Goal: Information Seeking & Learning: Check status

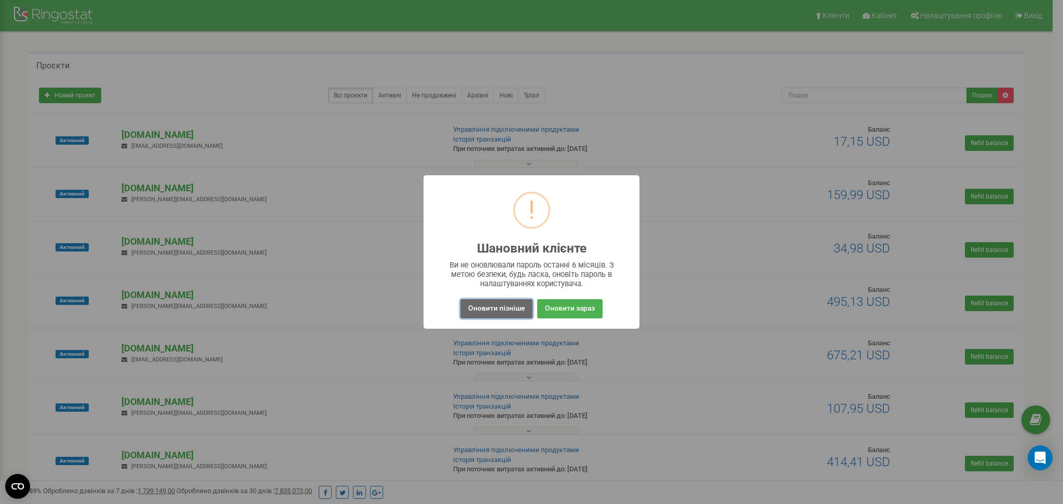
click at [487, 308] on button "Оновити пізніше" at bounding box center [496, 308] width 72 height 19
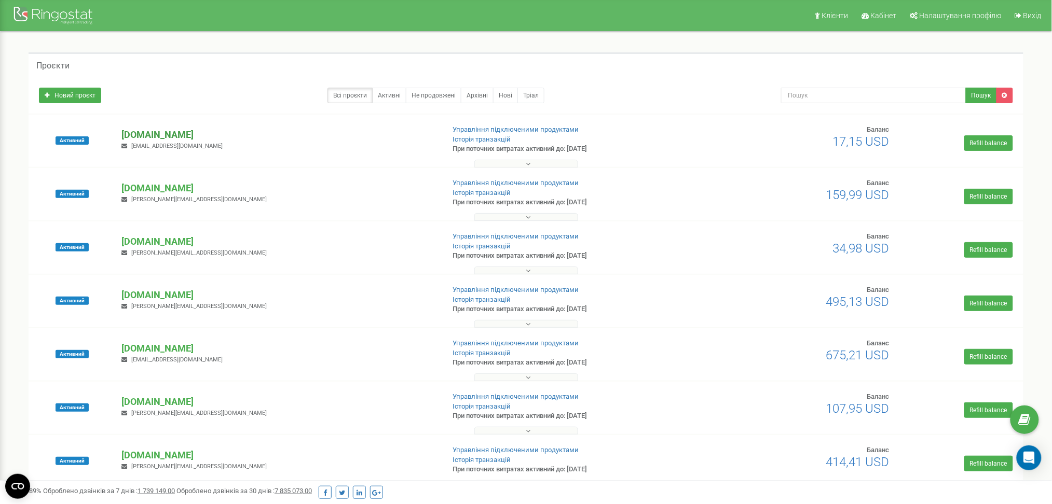
click at [154, 136] on p "[DOMAIN_NAME]" at bounding box center [278, 134] width 315 height 13
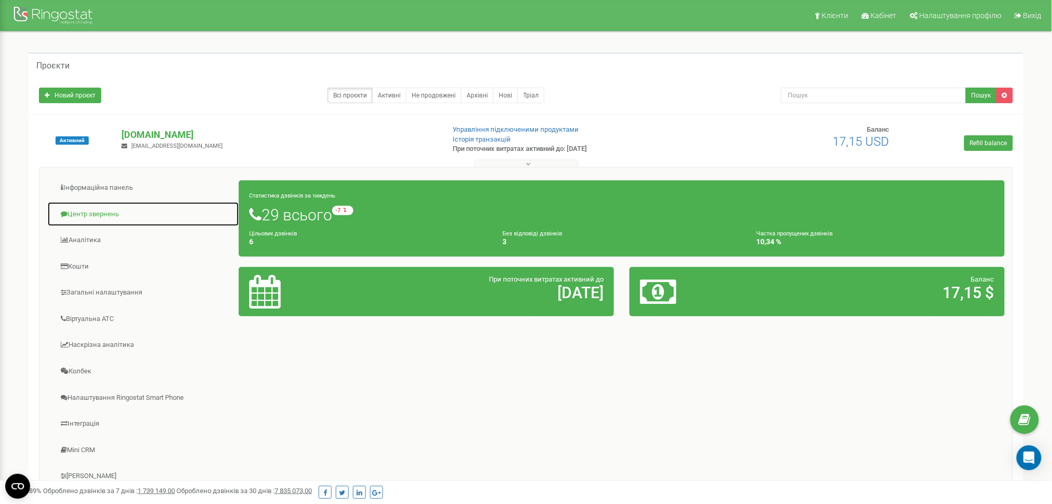
click at [111, 212] on link "Центр звернень" at bounding box center [143, 214] width 192 height 25
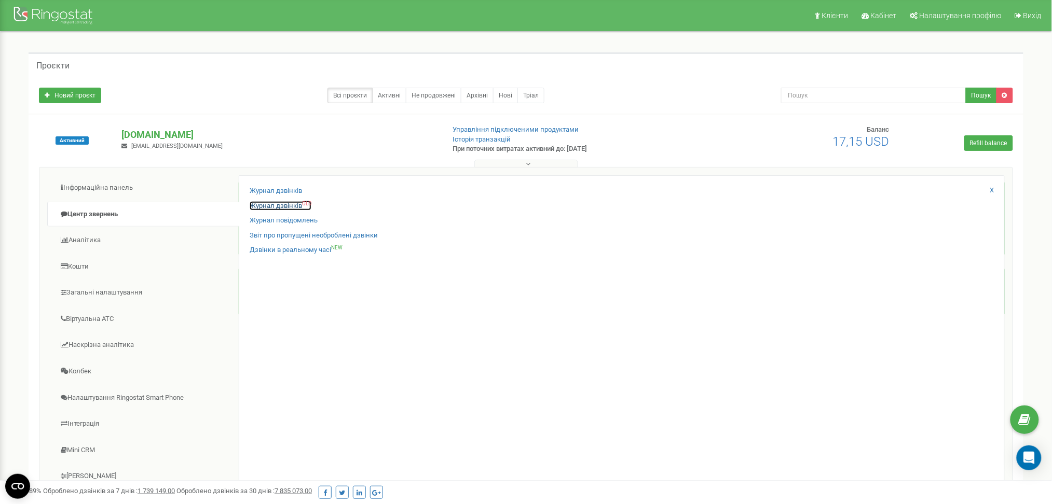
click at [269, 207] on link "Журнал дзвінків OLD" at bounding box center [281, 206] width 62 height 10
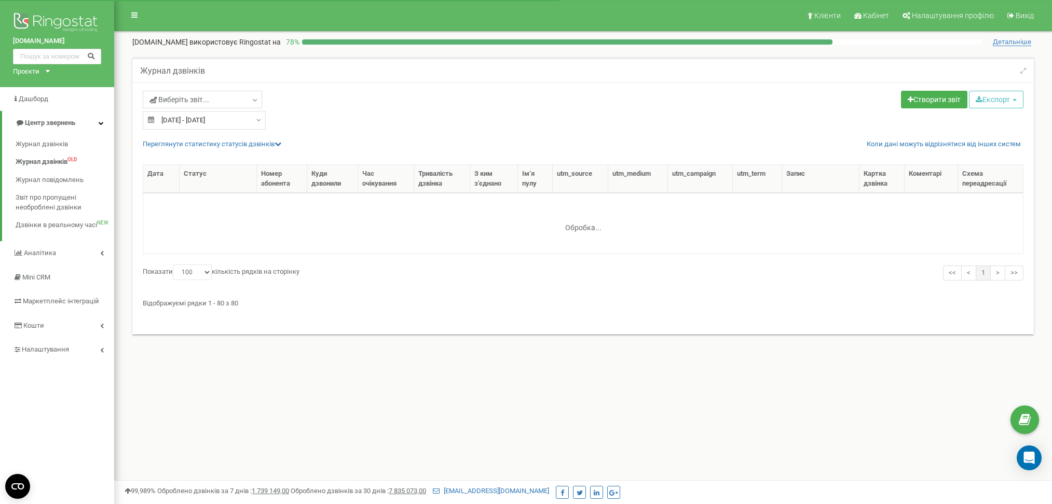
select select "100"
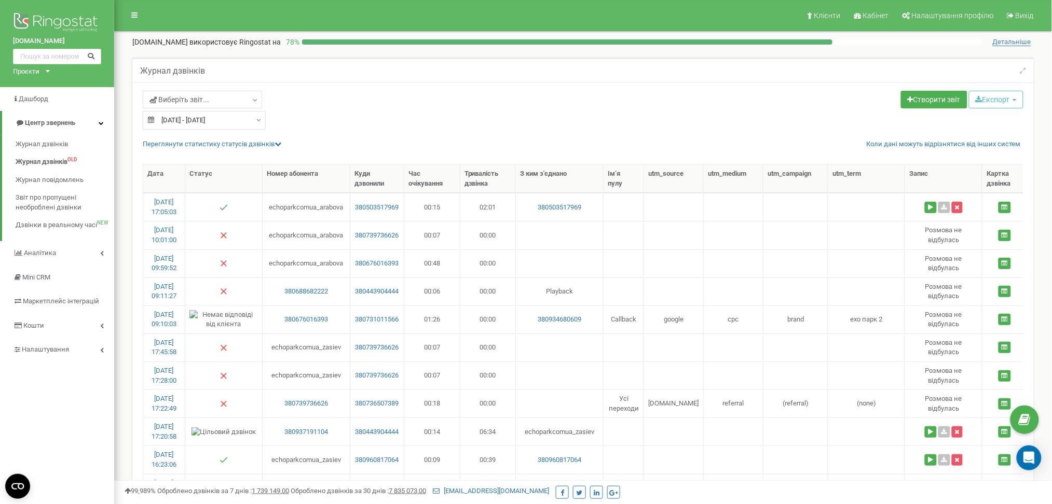
click at [45, 71] on div "Проєкти novabucha.com new-england.com.ua parkavenuevip.com.ua basa.city rusaniv…" at bounding box center [29, 72] width 33 height 10
click at [46, 241] on link "[DOMAIN_NAME]" at bounding box center [43, 243] width 48 height 5
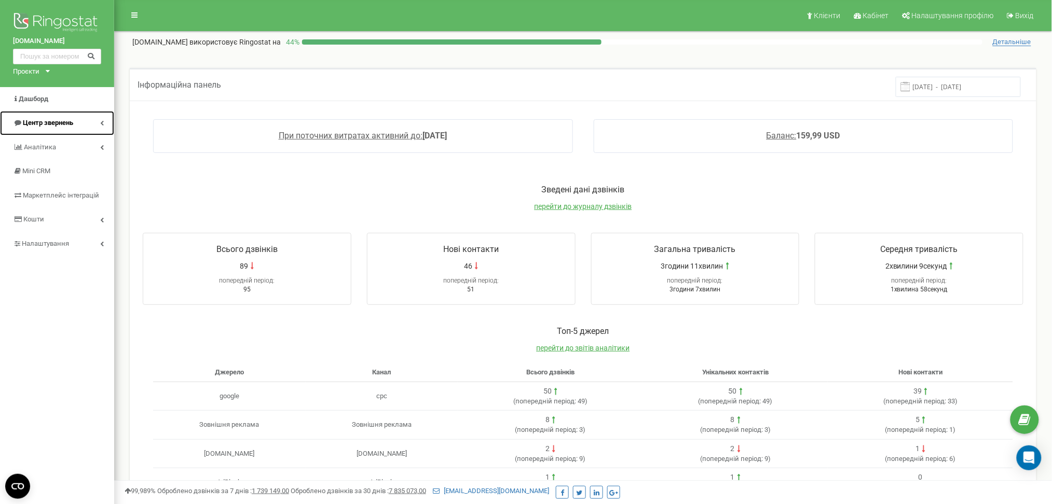
click at [56, 122] on span "Центр звернень" at bounding box center [48, 123] width 50 height 8
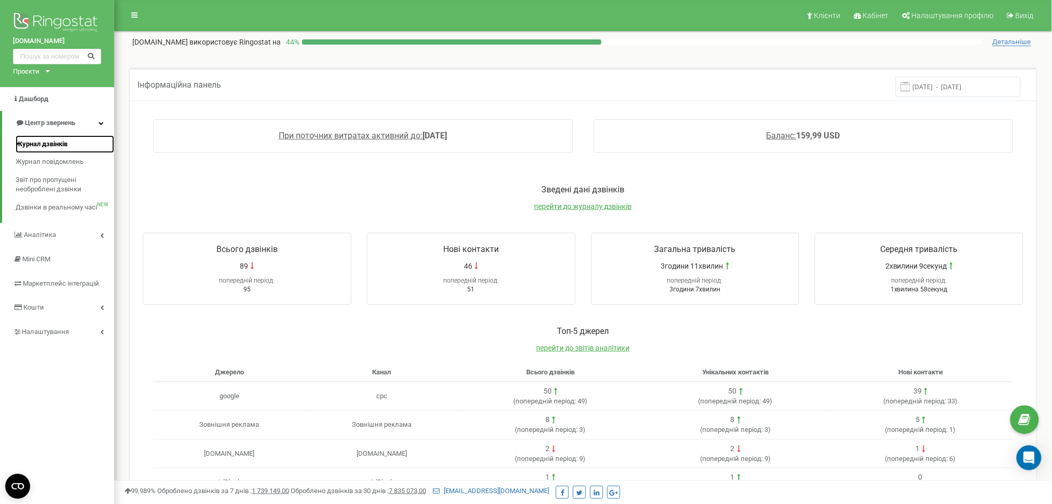
click at [26, 146] on span "Журнал дзвінків" at bounding box center [42, 145] width 52 height 10
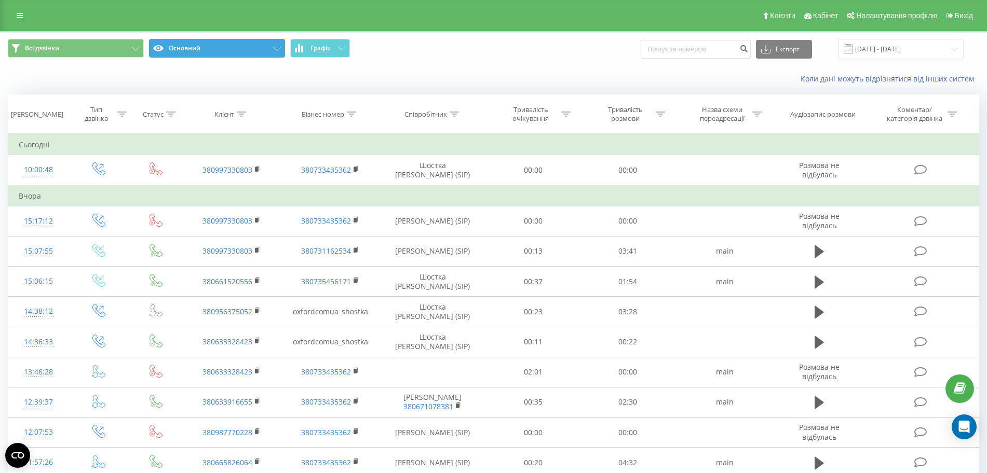
click at [252, 43] on button "Основний" at bounding box center [217, 48] width 136 height 19
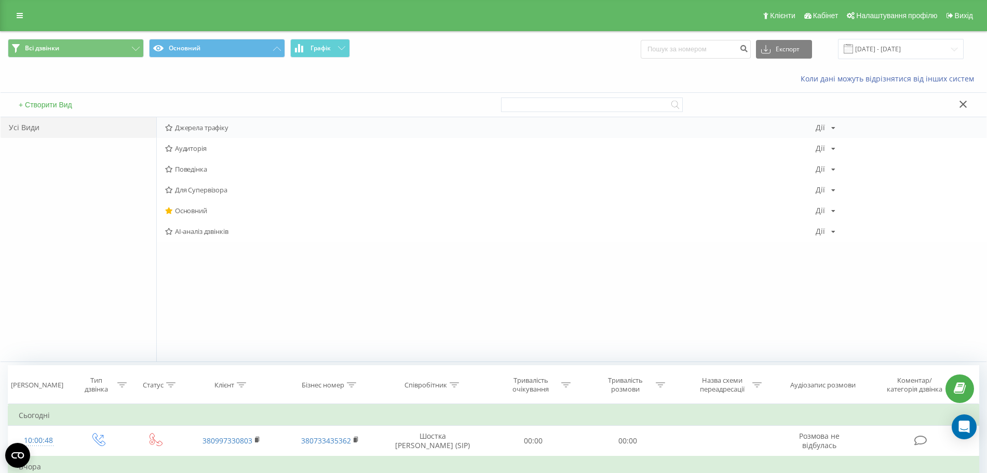
click at [222, 127] on span "Джерела трафіку" at bounding box center [490, 127] width 650 height 7
